Goal: Task Accomplishment & Management: Use online tool/utility

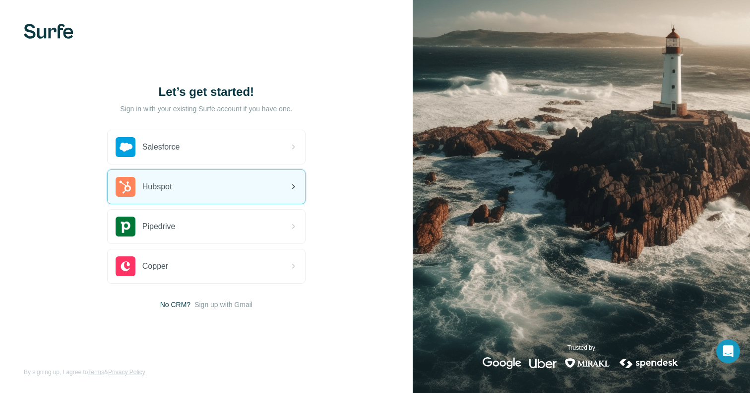
click at [159, 188] on span "Hubspot" at bounding box center [157, 187] width 30 height 12
